Goal: Task Accomplishment & Management: Use online tool/utility

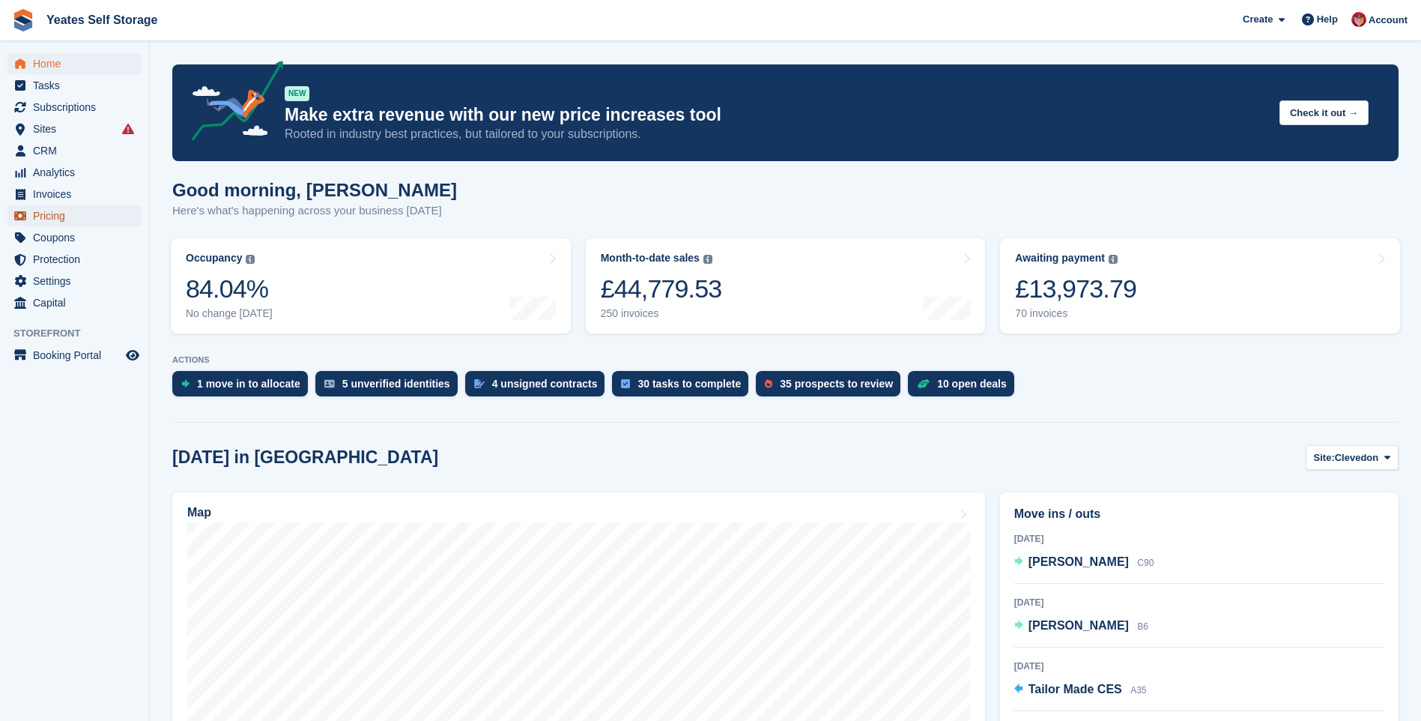
click at [67, 206] on span "Pricing" at bounding box center [78, 215] width 90 height 21
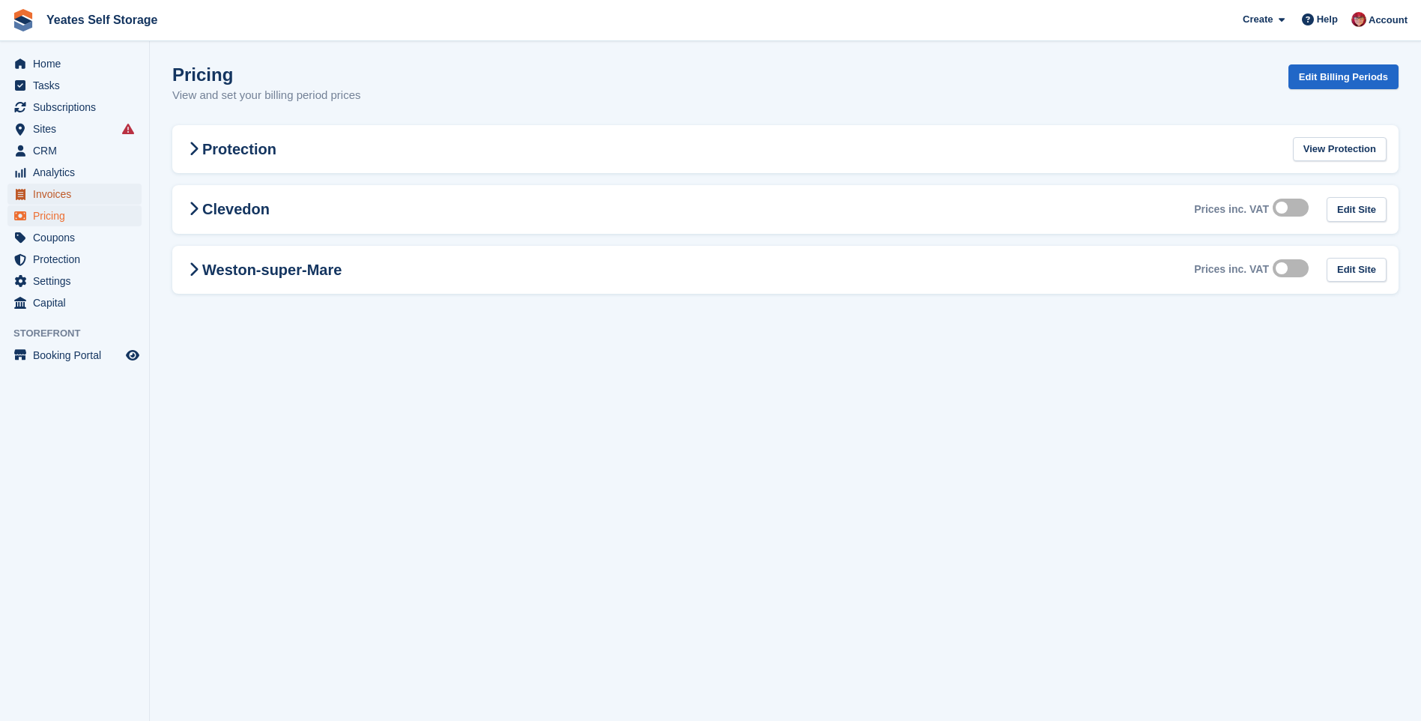
click at [62, 193] on span "Invoices" at bounding box center [78, 194] width 90 height 21
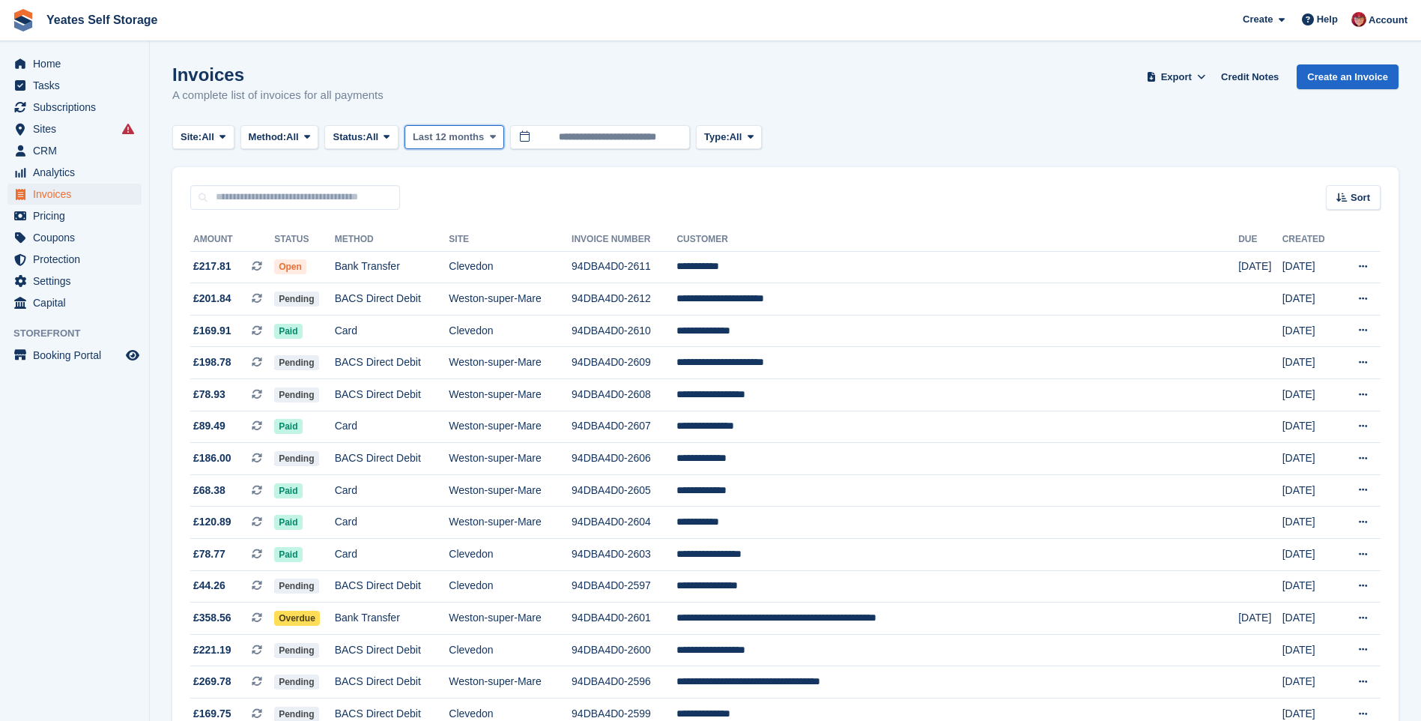
click at [491, 136] on icon at bounding box center [493, 137] width 6 height 10
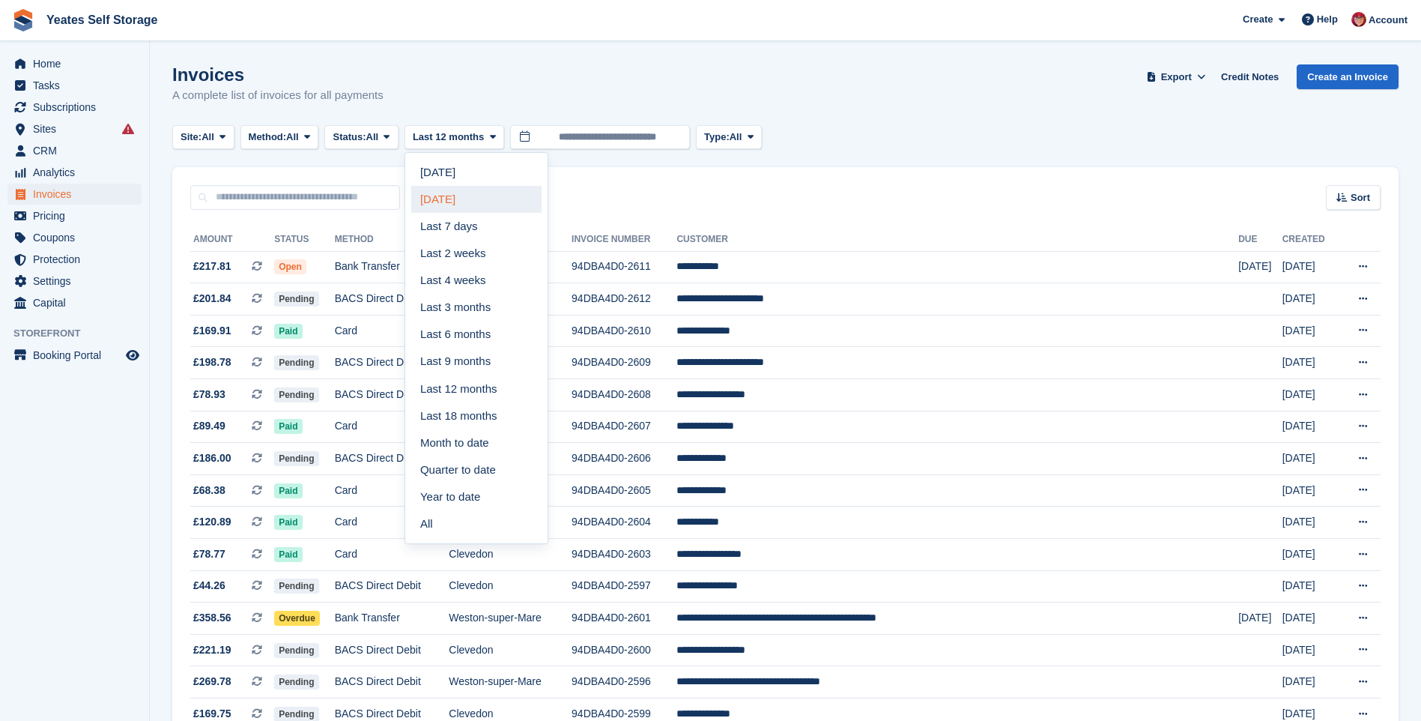
click at [449, 202] on link "[DATE]" at bounding box center [476, 199] width 130 height 27
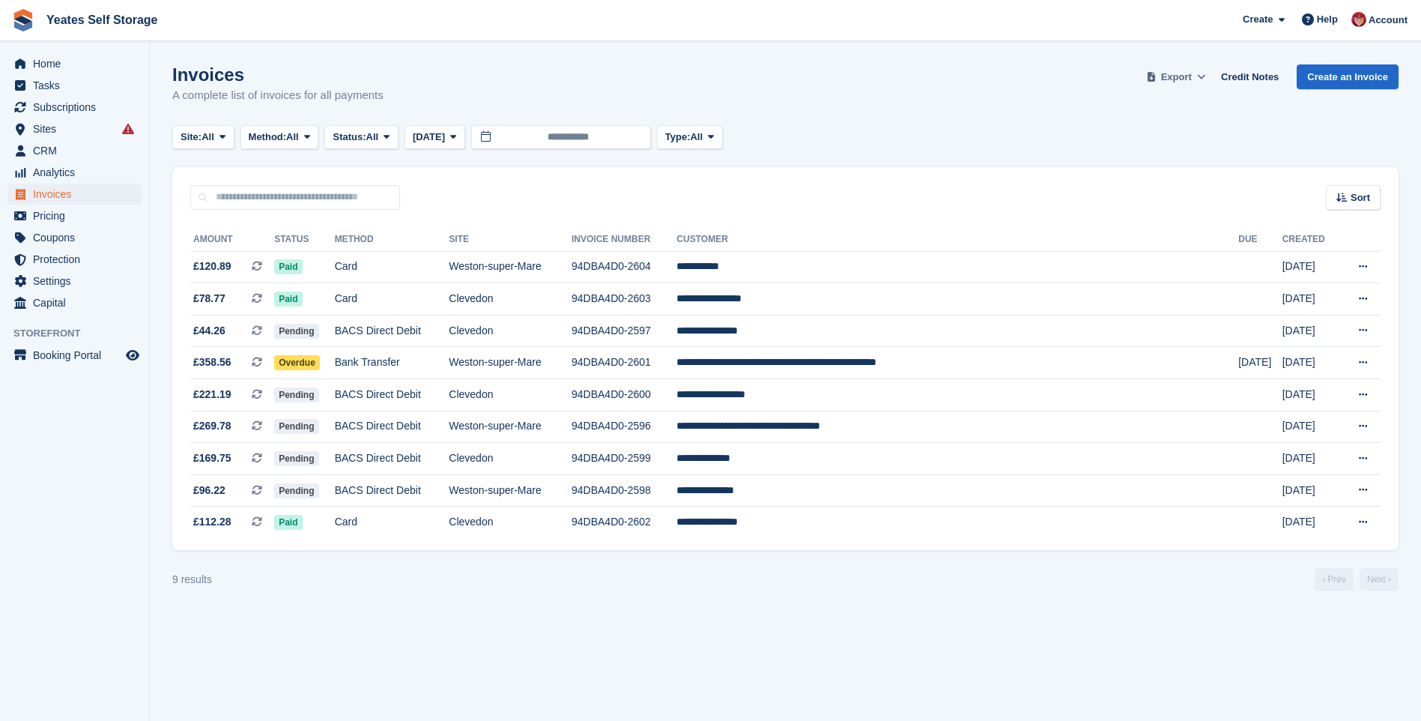
click at [1187, 79] on span "Export" at bounding box center [1176, 77] width 31 height 15
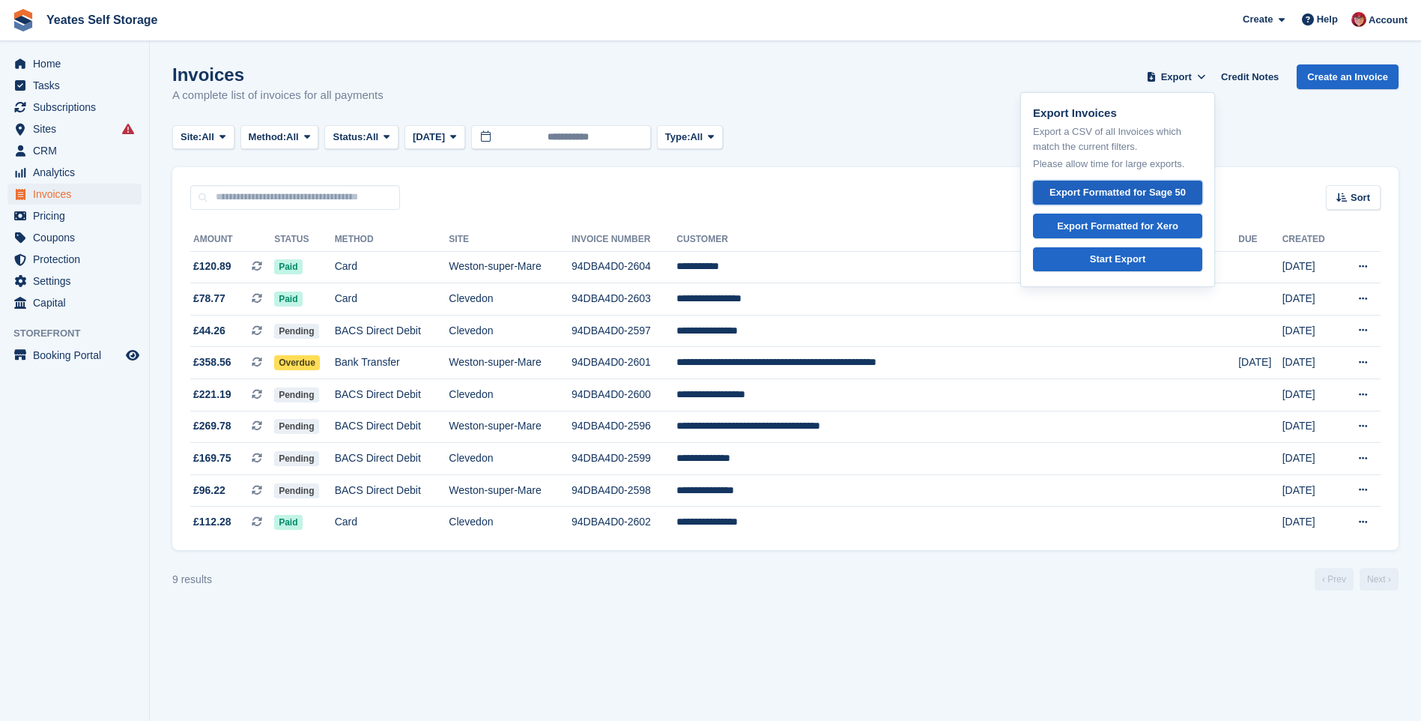
click at [1128, 193] on div "Export Formatted for Sage 50" at bounding box center [1117, 192] width 136 height 15
